Goal: Task Accomplishment & Management: Use online tool/utility

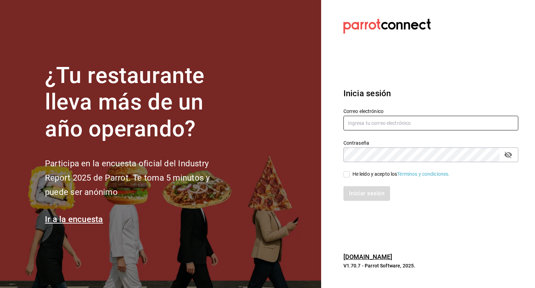
type input "[PERSON_NAME][EMAIL_ADDRESS][PERSON_NAME][DOMAIN_NAME]"
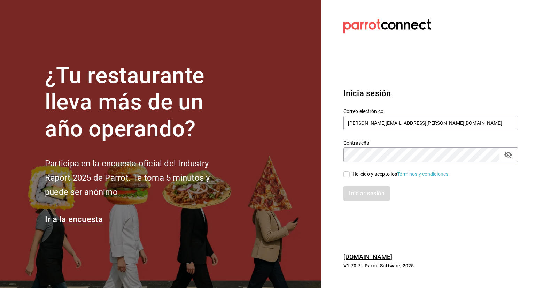
drag, startPoint x: 348, startPoint y: 173, endPoint x: 353, endPoint y: 183, distance: 10.9
click at [348, 174] on input "He leído y acepto los Términos y condiciones." at bounding box center [346, 174] width 6 height 6
checkbox input "true"
click at [364, 194] on button "Iniciar sesión" at bounding box center [366, 193] width 47 height 15
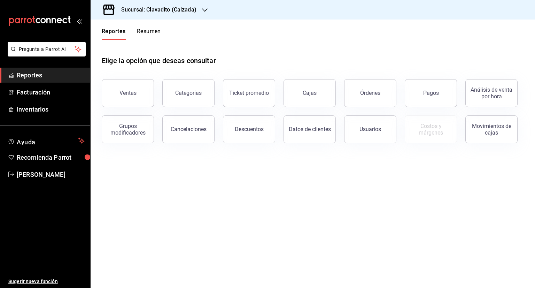
click at [205, 10] on icon "button" at bounding box center [205, 9] width 6 height 3
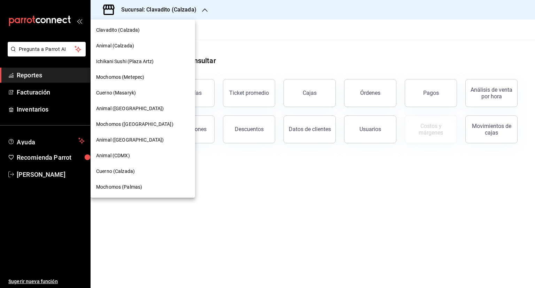
click at [130, 92] on span "Cuerno (Masaryk)" at bounding box center [116, 92] width 40 height 7
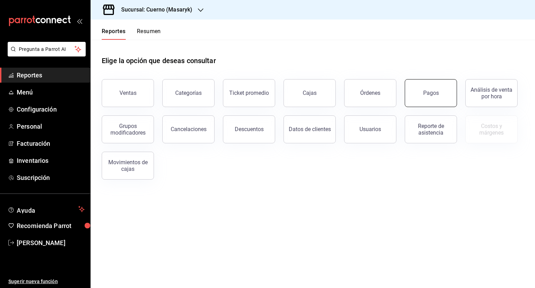
click at [444, 95] on button "Pagos" at bounding box center [431, 93] width 52 height 28
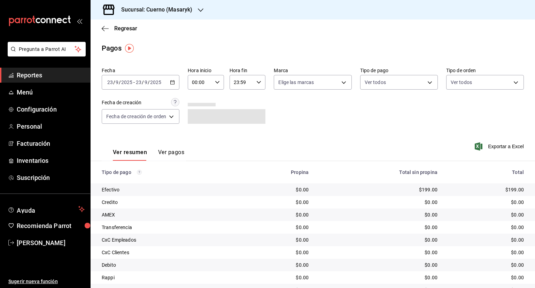
click at [174, 84] on icon "button" at bounding box center [172, 82] width 5 height 5
click at [171, 83] on icon "button" at bounding box center [172, 82] width 5 height 5
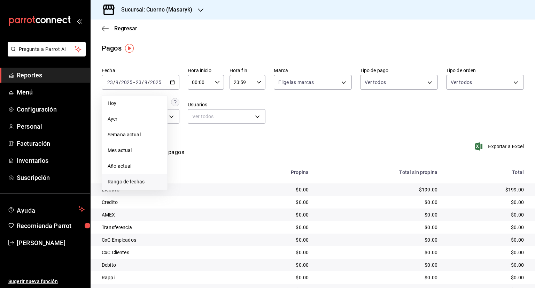
click at [119, 182] on span "Rango de fechas" at bounding box center [135, 181] width 54 height 7
click at [181, 158] on abbr "15" at bounding box center [182, 159] width 5 height 5
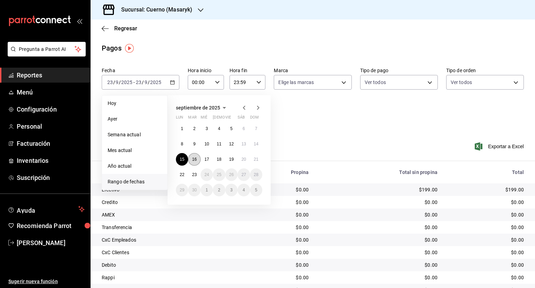
click at [192, 159] on abbr "16" at bounding box center [194, 159] width 5 height 5
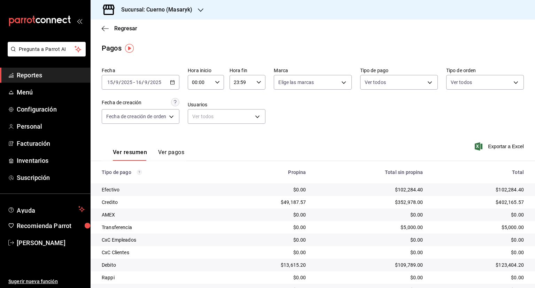
click at [218, 81] on icon "button" at bounding box center [217, 82] width 5 height 5
click at [196, 114] on span "05" at bounding box center [197, 114] width 7 height 6
type input "05:00"
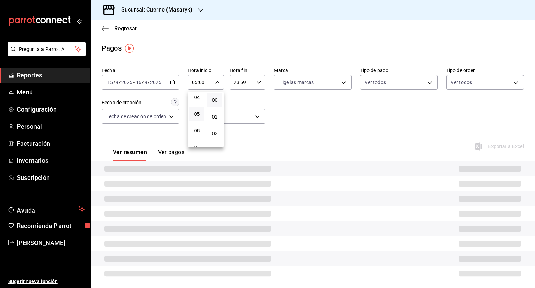
click at [215, 99] on span "00" at bounding box center [214, 100] width 7 height 6
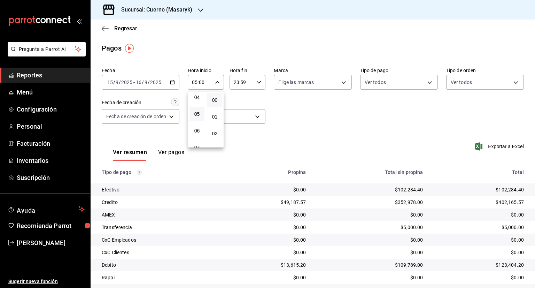
click at [258, 81] on div at bounding box center [267, 144] width 535 height 288
click at [258, 81] on icon "button" at bounding box center [258, 82] width 5 height 5
click at [237, 112] on span "05" at bounding box center [238, 110] width 7 height 6
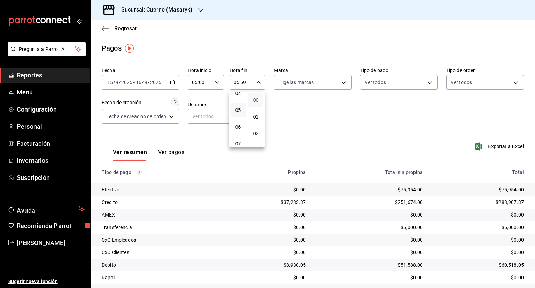
click at [256, 99] on span "00" at bounding box center [255, 100] width 7 height 6
type input "05:00"
click at [315, 108] on div at bounding box center [267, 144] width 535 height 288
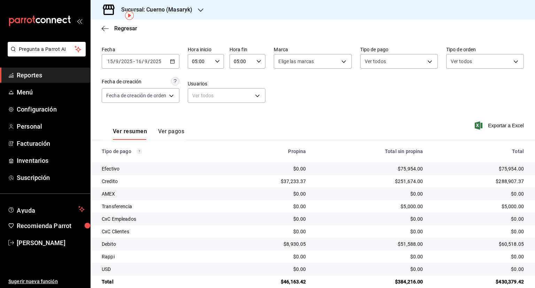
scroll to position [32, 0]
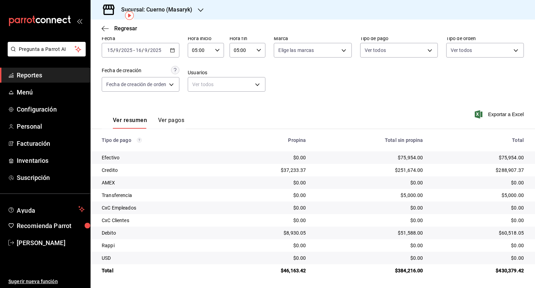
click at [201, 7] on div at bounding box center [201, 9] width 6 height 7
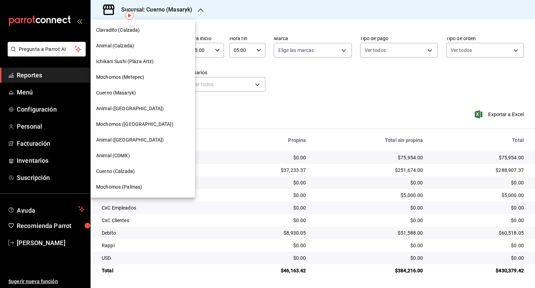
click at [122, 154] on span "Animal (CDMX)" at bounding box center [113, 155] width 34 height 7
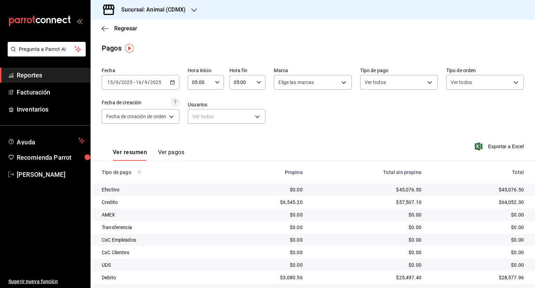
click at [195, 9] on icon "button" at bounding box center [194, 9] width 6 height 3
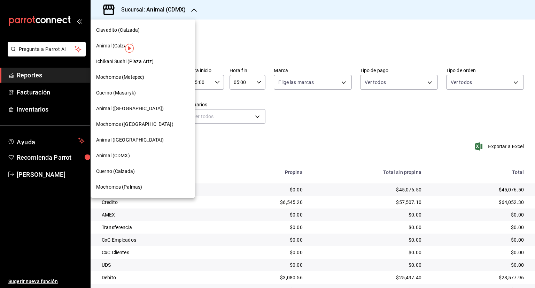
click at [118, 153] on span "Animal (CDMX)" at bounding box center [113, 155] width 34 height 7
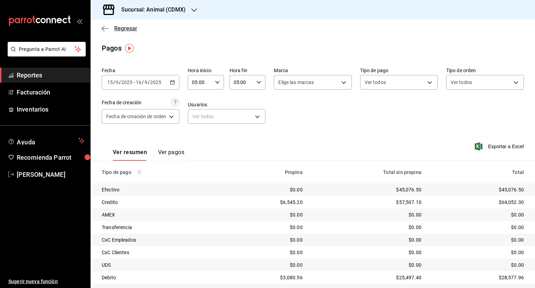
click at [104, 27] on icon "button" at bounding box center [105, 28] width 7 height 6
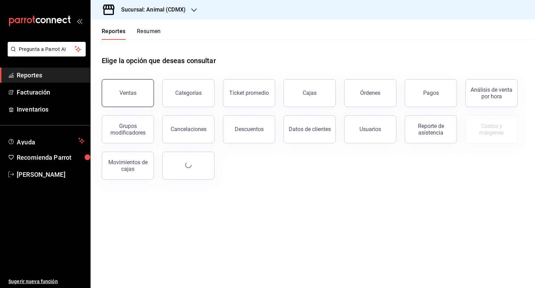
click at [122, 97] on button "Ventas" at bounding box center [128, 93] width 52 height 28
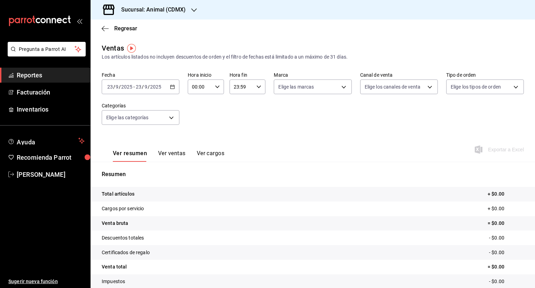
click at [170, 87] on icon "button" at bounding box center [172, 86] width 5 height 5
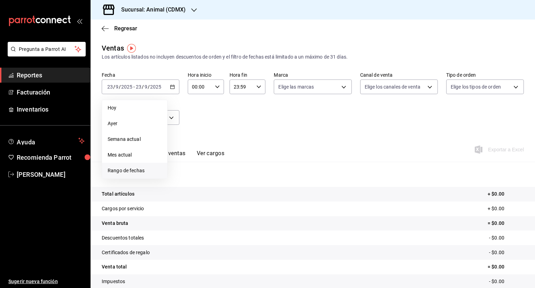
click at [138, 171] on span "Rango de fechas" at bounding box center [135, 170] width 54 height 7
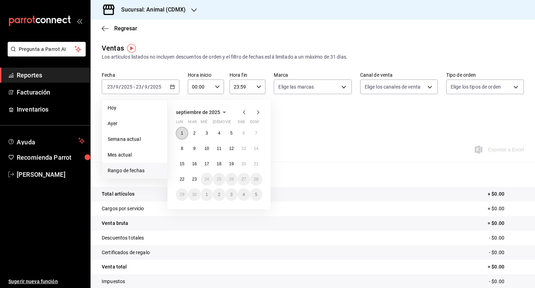
click at [182, 131] on abbr "1" at bounding box center [182, 133] width 2 height 5
click at [194, 179] on abbr "23" at bounding box center [194, 179] width 5 height 5
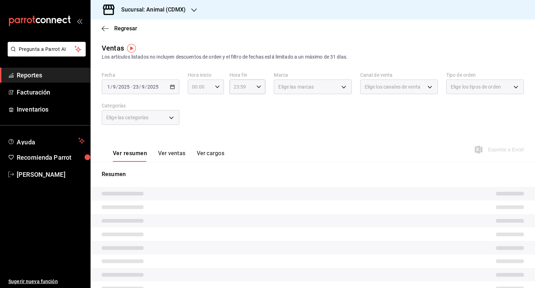
click at [218, 84] on div "00:00 Hora inicio" at bounding box center [206, 86] width 36 height 15
click at [196, 117] on span "05" at bounding box center [195, 119] width 7 height 6
type input "05:00"
click at [213, 104] on span "00" at bounding box center [213, 105] width 7 height 6
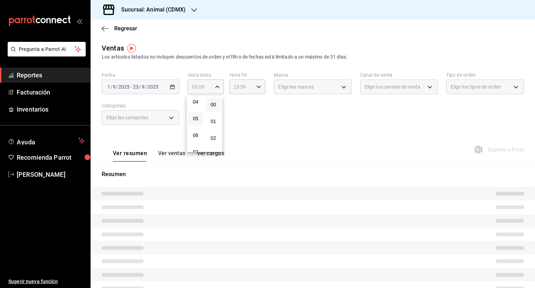
click at [255, 101] on div at bounding box center [267, 144] width 535 height 288
click at [258, 84] on icon "button" at bounding box center [258, 86] width 5 height 5
click at [238, 110] on button "05" at bounding box center [236, 115] width 15 height 14
click at [257, 103] on span "00" at bounding box center [254, 105] width 7 height 6
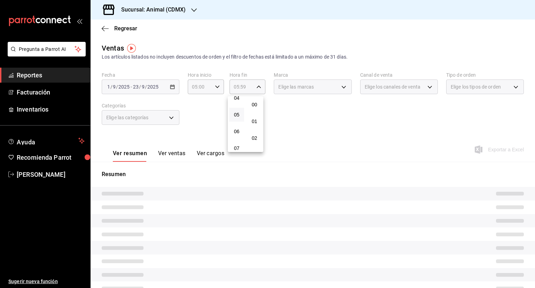
type input "05:00"
click at [310, 117] on div at bounding box center [267, 144] width 535 height 288
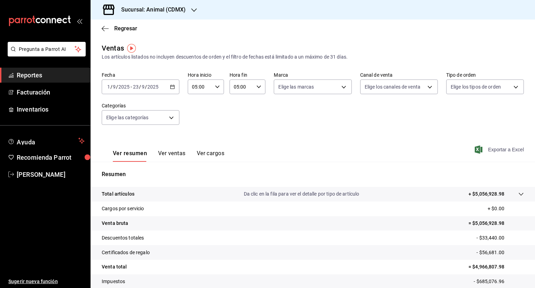
click at [503, 149] on span "Exportar a Excel" at bounding box center [500, 149] width 48 height 8
click at [105, 29] on icon "button" at bounding box center [105, 28] width 7 height 6
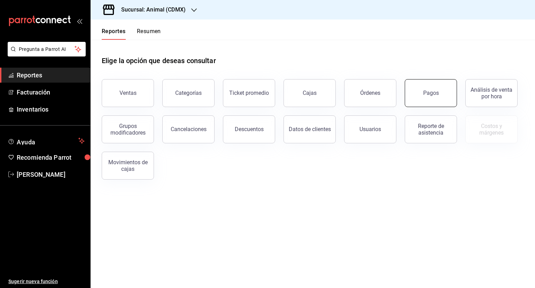
click at [430, 93] on div "Pagos" at bounding box center [431, 92] width 16 height 7
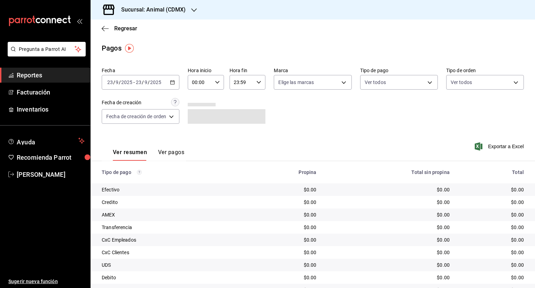
click at [173, 81] on icon "button" at bounding box center [172, 82] width 5 height 5
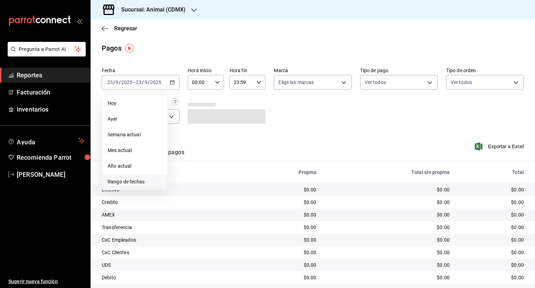
click at [142, 179] on span "Rango de fechas" at bounding box center [135, 181] width 54 height 7
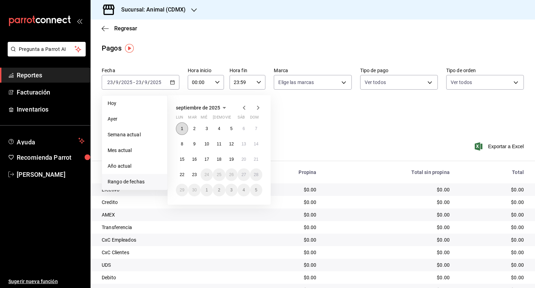
click at [181, 127] on abbr "1" at bounding box center [182, 128] width 2 height 5
click at [194, 174] on abbr "23" at bounding box center [194, 174] width 5 height 5
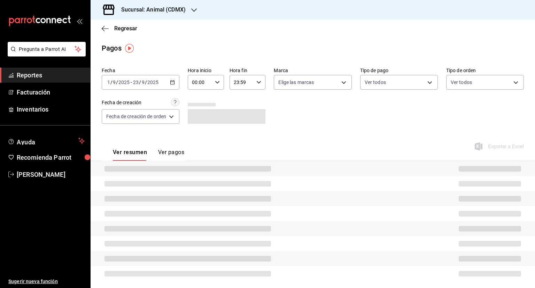
click at [215, 81] on icon "button" at bounding box center [217, 82] width 5 height 5
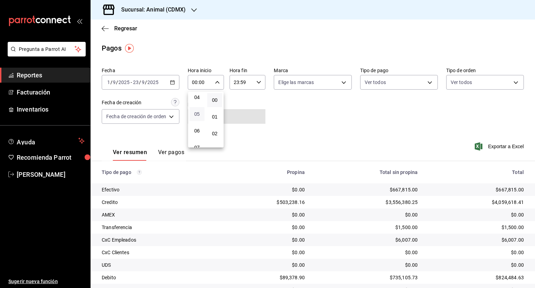
click at [197, 115] on span "05" at bounding box center [197, 114] width 7 height 6
type input "05:00"
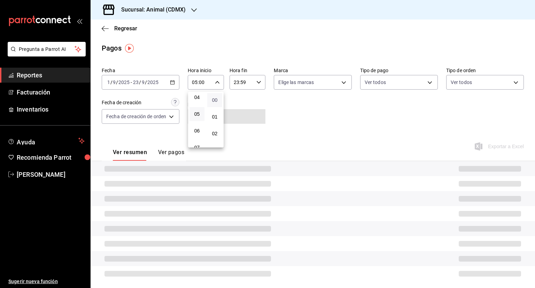
click at [216, 98] on span "00" at bounding box center [214, 100] width 7 height 6
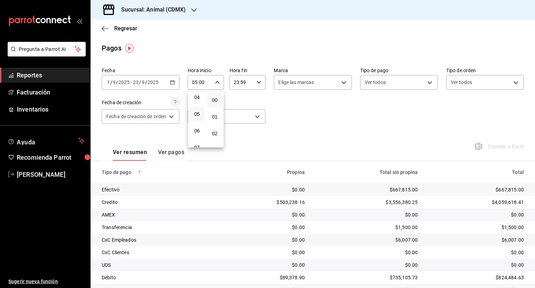
click at [296, 107] on div at bounding box center [267, 144] width 535 height 288
click at [257, 81] on icon "button" at bounding box center [258, 82] width 5 height 5
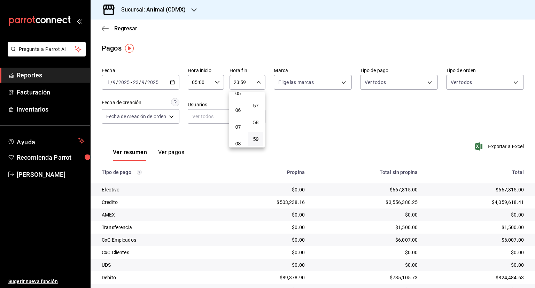
scroll to position [73, 0]
click at [237, 110] on span "05" at bounding box center [238, 110] width 7 height 6
click at [257, 99] on span "00" at bounding box center [255, 100] width 7 height 6
type input "05:00"
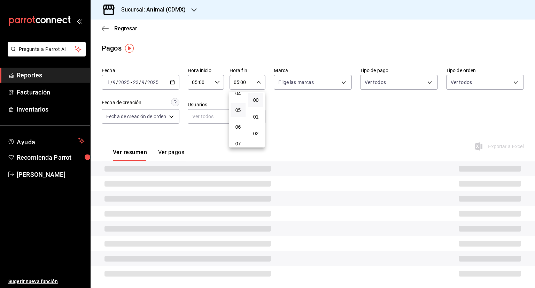
click at [326, 117] on div at bounding box center [267, 144] width 535 height 288
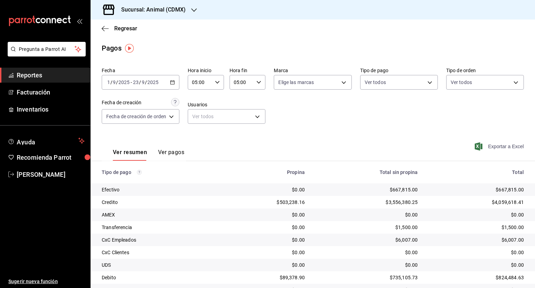
click at [502, 146] on span "Exportar a Excel" at bounding box center [500, 146] width 48 height 8
